Goal: Information Seeking & Learning: Learn about a topic

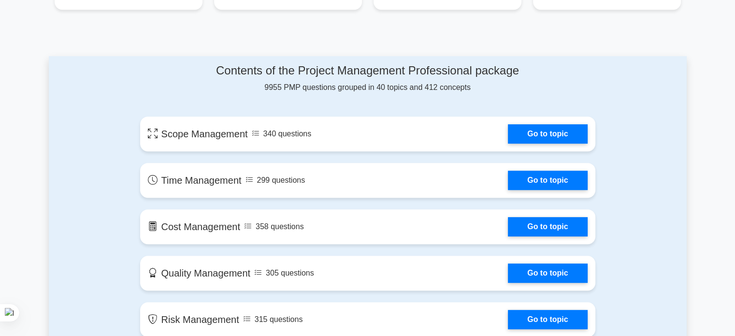
scroll to position [473, 0]
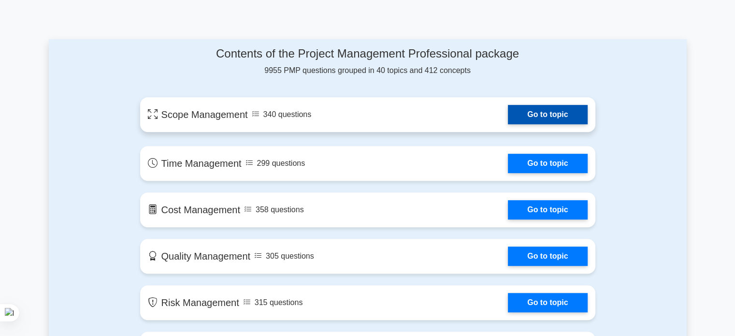
click at [568, 115] on link "Go to topic" at bounding box center [547, 114] width 79 height 19
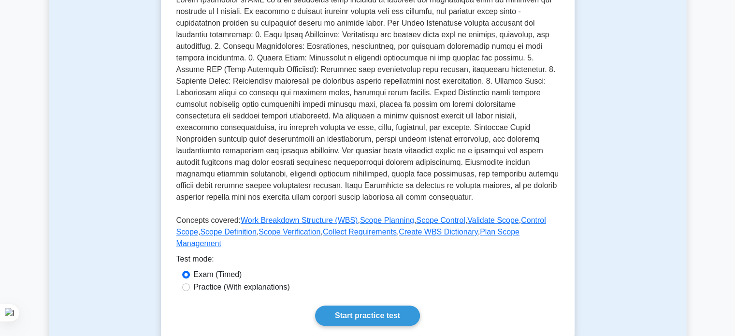
scroll to position [229, 0]
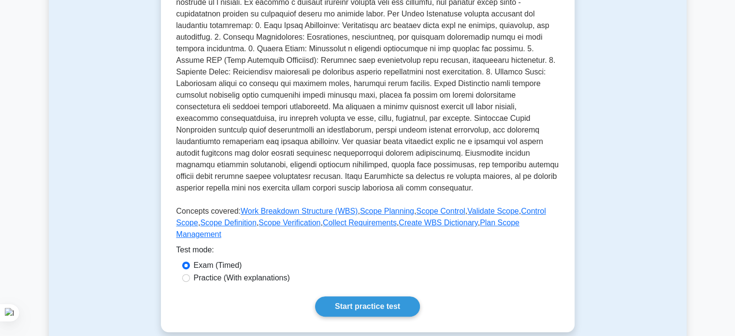
click at [263, 272] on label "Practice (With explanations)" at bounding box center [242, 278] width 96 height 12
click at [190, 274] on input "Practice (With explanations)" at bounding box center [186, 278] width 8 height 8
radio input "true"
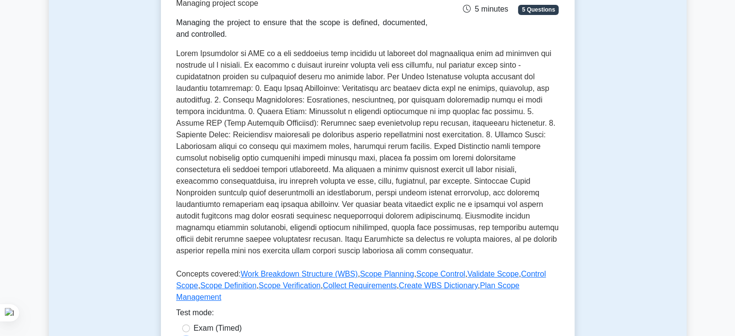
scroll to position [168, 0]
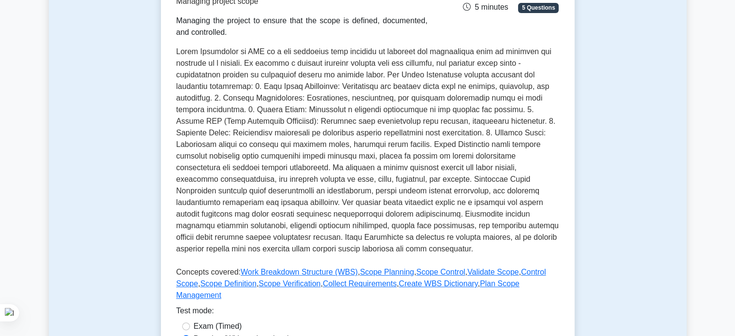
click at [431, 94] on p at bounding box center [367, 152] width 383 height 213
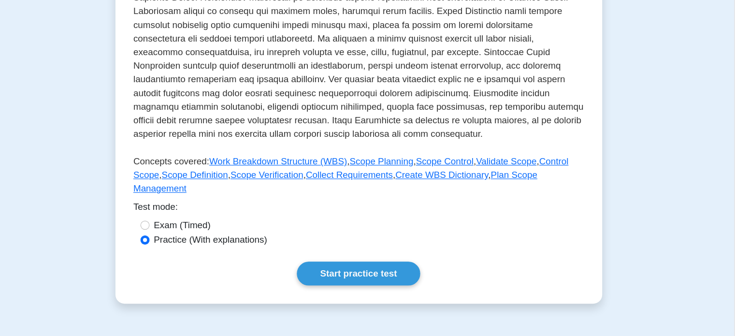
scroll to position [294, 0]
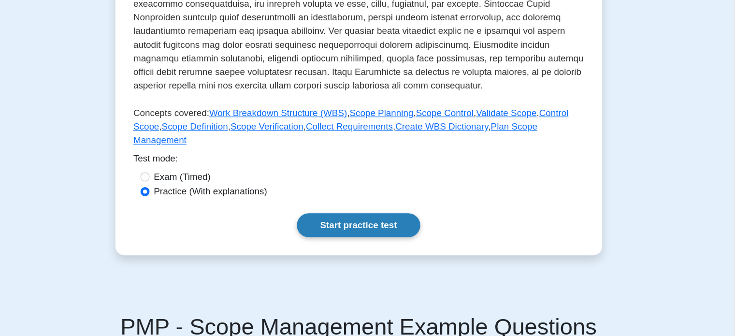
click at [378, 232] on link "Start practice test" at bounding box center [367, 241] width 105 height 20
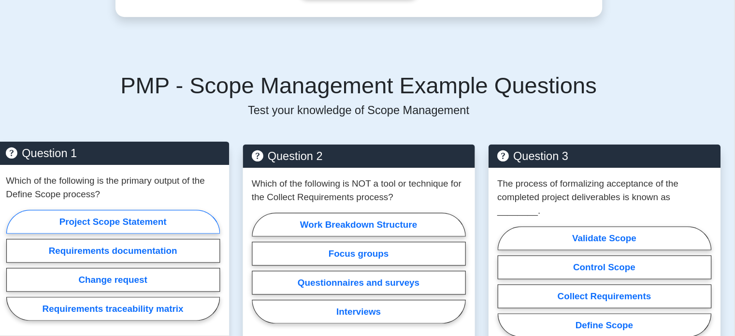
click at [167, 228] on label "Project Scope Statement" at bounding box center [159, 238] width 182 height 20
click at [74, 275] on input "Project Scope Statement" at bounding box center [71, 278] width 6 height 6
radio input "true"
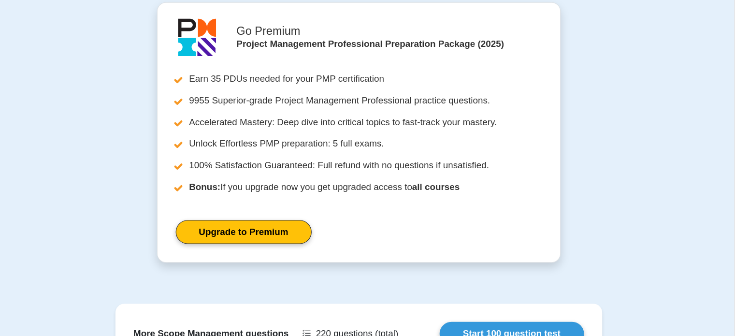
scroll to position [713, 0]
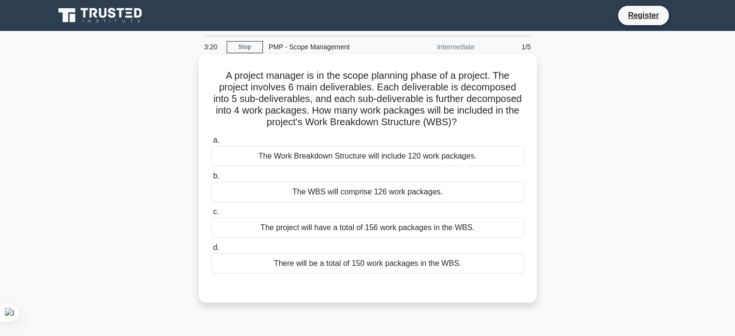
click at [255, 189] on div "The WBS will comprise 126 work packages." at bounding box center [367, 192] width 313 height 20
click at [211, 179] on input "b. The WBS will comprise 126 work packages." at bounding box center [211, 176] width 0 height 6
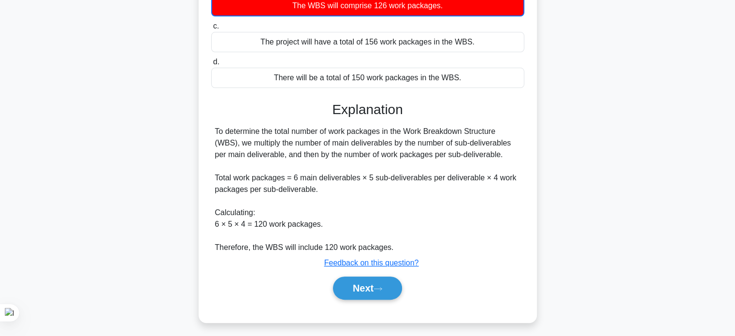
scroll to position [190, 0]
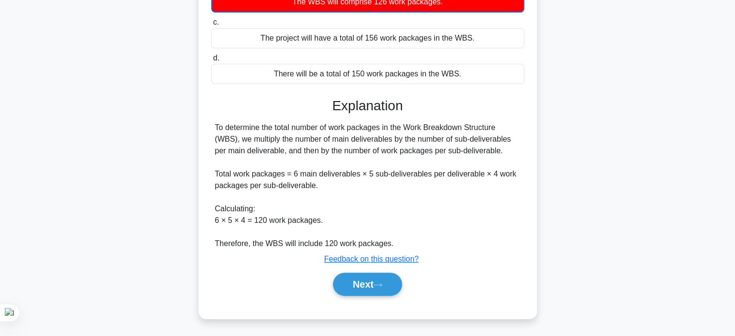
drag, startPoint x: 466, startPoint y: 129, endPoint x: 508, endPoint y: 133, distance: 42.2
click at [508, 133] on div "To determine the total number of work packages in the Work Breakdown Structure …" at bounding box center [367, 186] width 305 height 128
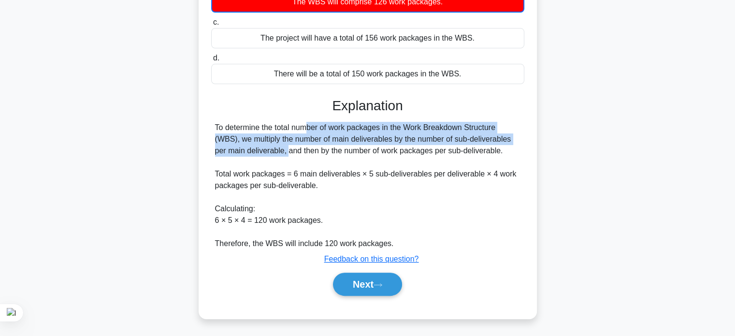
click at [235, 144] on div "To determine the total number of work packages in the Work Breakdown Structure …" at bounding box center [367, 186] width 305 height 128
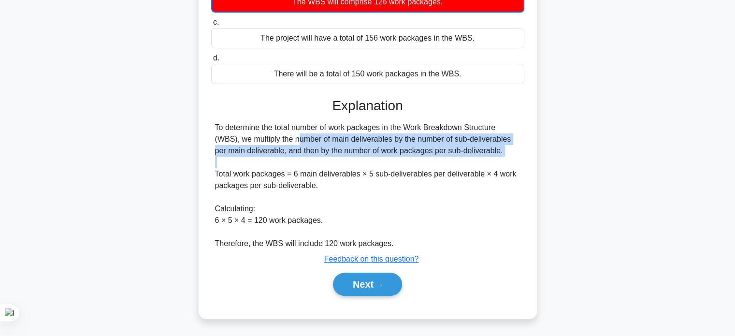
drag, startPoint x: 215, startPoint y: 141, endPoint x: 207, endPoint y: 179, distance: 38.7
click at [207, 179] on div "A project manager is in the scope planning phase of a project. The project invo…" at bounding box center [367, 91] width 330 height 447
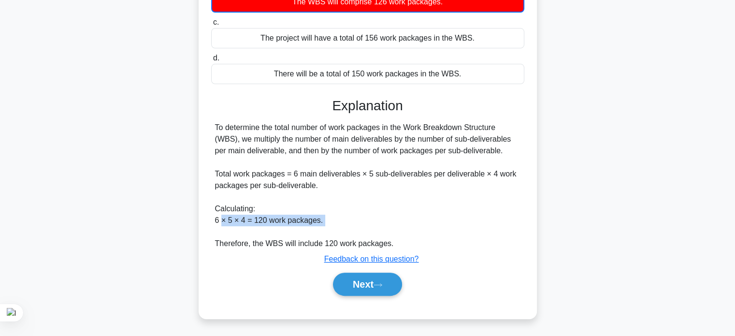
drag, startPoint x: 222, startPoint y: 225, endPoint x: 320, endPoint y: 234, distance: 98.5
click at [320, 234] on div "To determine the total number of work packages in the Work Breakdown Structure …" at bounding box center [367, 186] width 305 height 128
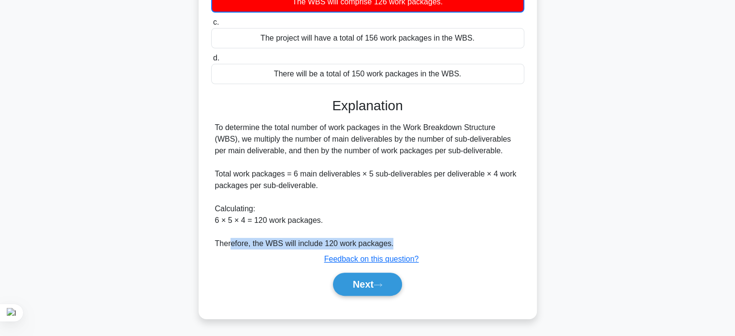
drag, startPoint x: 246, startPoint y: 247, endPoint x: 309, endPoint y: 253, distance: 63.1
click at [309, 253] on div "Explanation To determine the total number of work packages in the Work Breakdow…" at bounding box center [367, 199] width 313 height 202
click at [367, 278] on button "Next" at bounding box center [367, 283] width 69 height 23
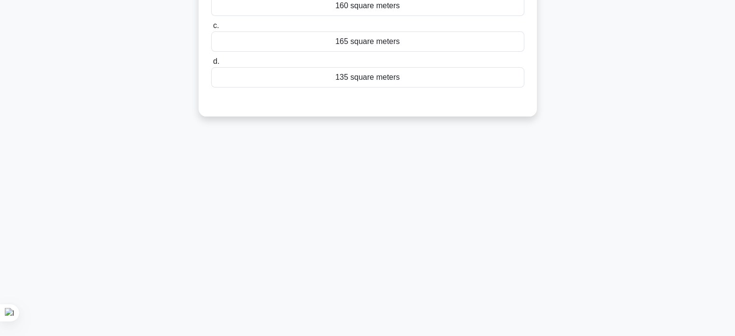
scroll to position [0, 0]
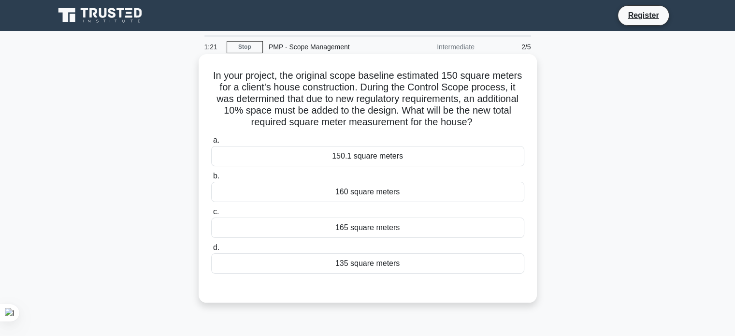
click at [285, 228] on div "165 square meters" at bounding box center [367, 227] width 313 height 20
click at [211, 215] on input "c. 165 square meters" at bounding box center [211, 212] width 0 height 6
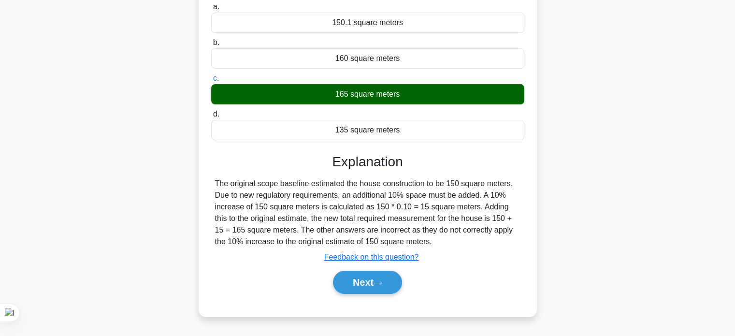
scroll to position [145, 0]
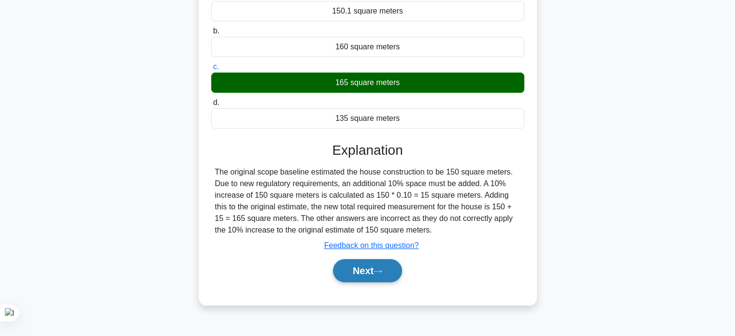
click at [355, 268] on button "Next" at bounding box center [367, 270] width 69 height 23
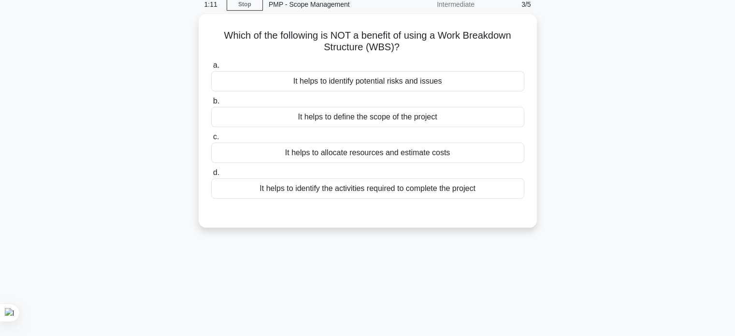
scroll to position [0, 0]
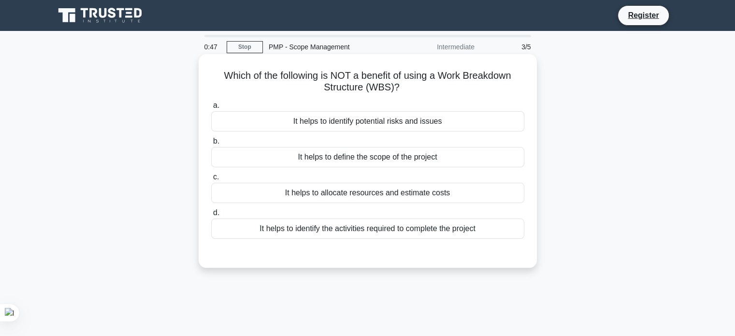
click at [359, 123] on div "It helps to identify potential risks and issues" at bounding box center [367, 121] width 313 height 20
click at [211, 109] on input "a. It helps to identify potential risks and issues" at bounding box center [211, 105] width 0 height 6
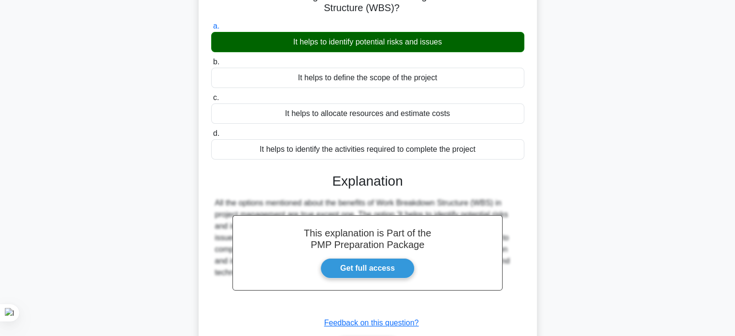
scroll to position [145, 0]
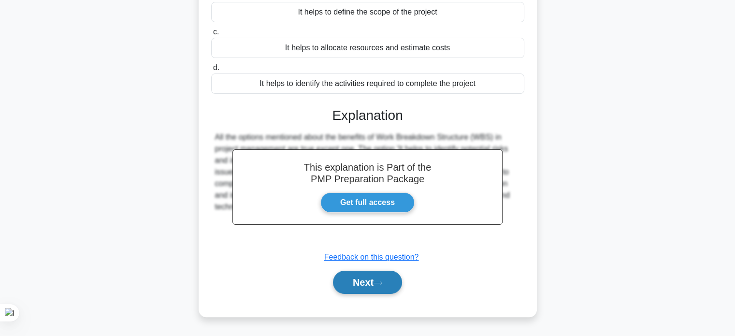
click at [365, 289] on button "Next" at bounding box center [367, 281] width 69 height 23
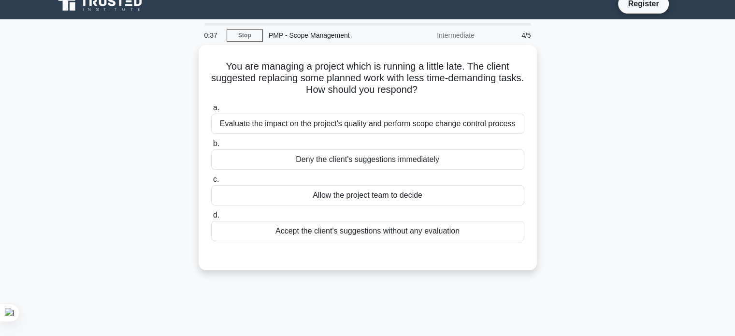
scroll to position [0, 0]
